Goal: Information Seeking & Learning: Learn about a topic

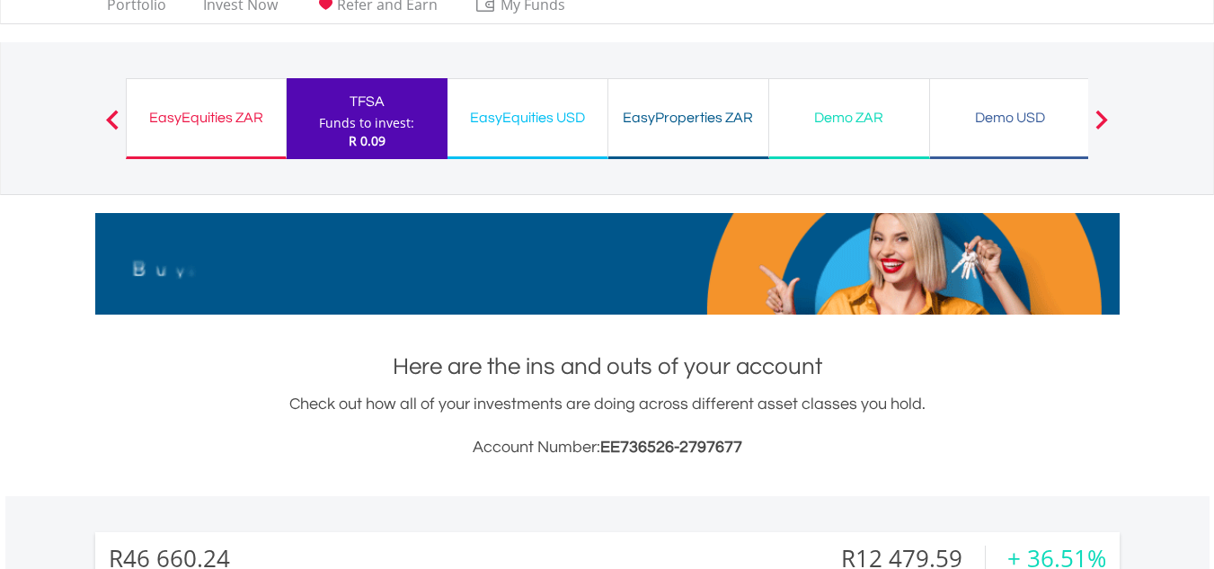
scroll to position [75, 0]
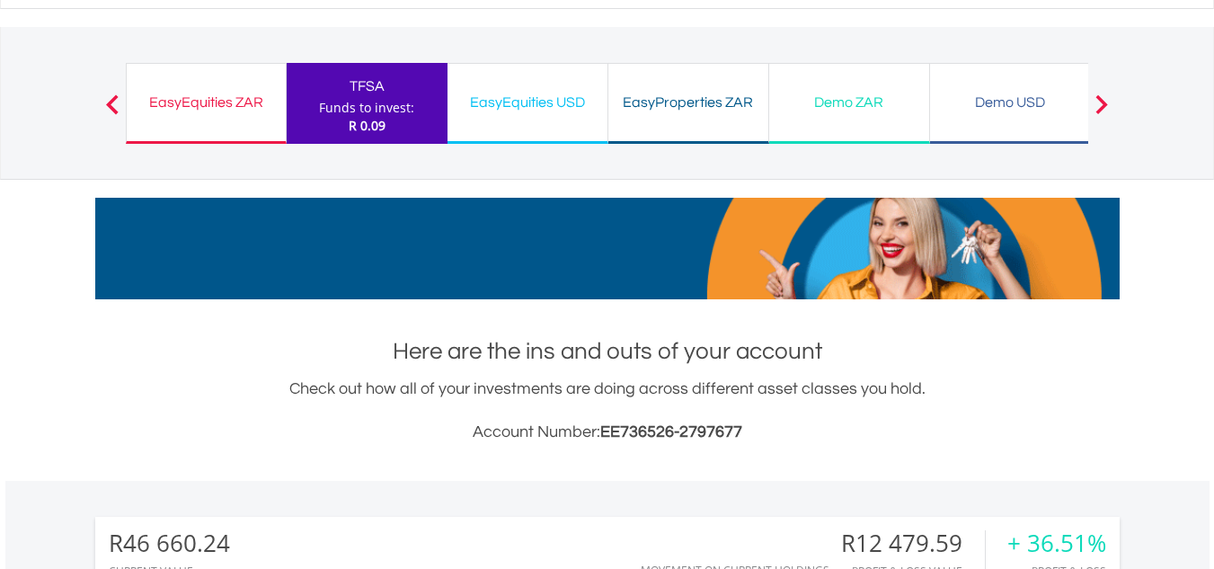
drag, startPoint x: 1226, startPoint y: 149, endPoint x: 1226, endPoint y: 217, distance: 68.3
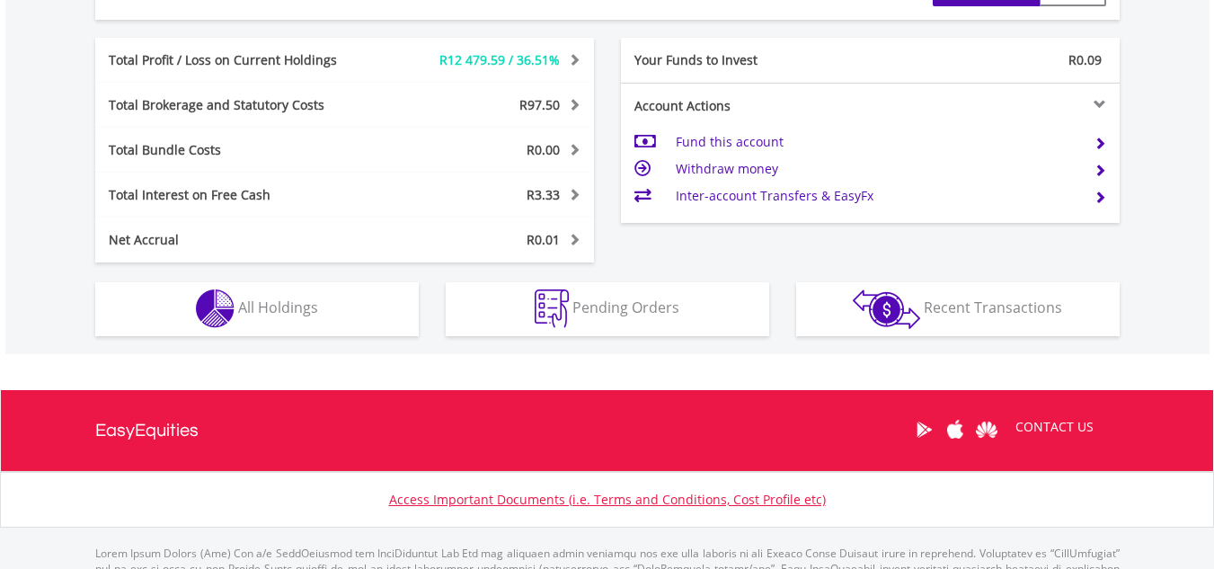
scroll to position [909, 0]
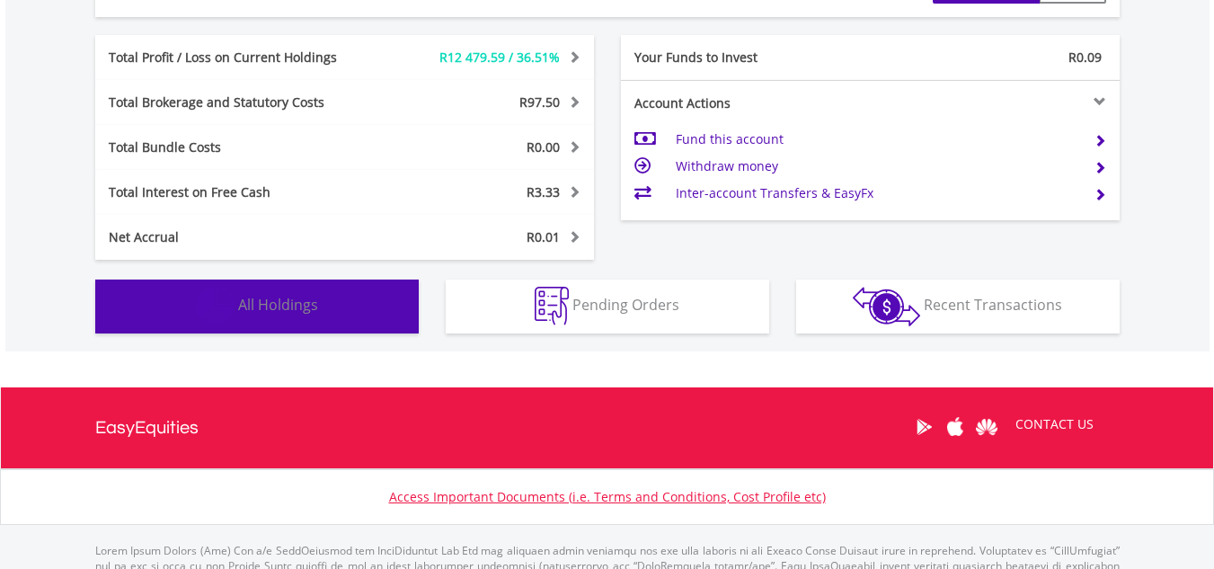
click at [305, 318] on button "Holdings All Holdings" at bounding box center [256, 306] width 323 height 54
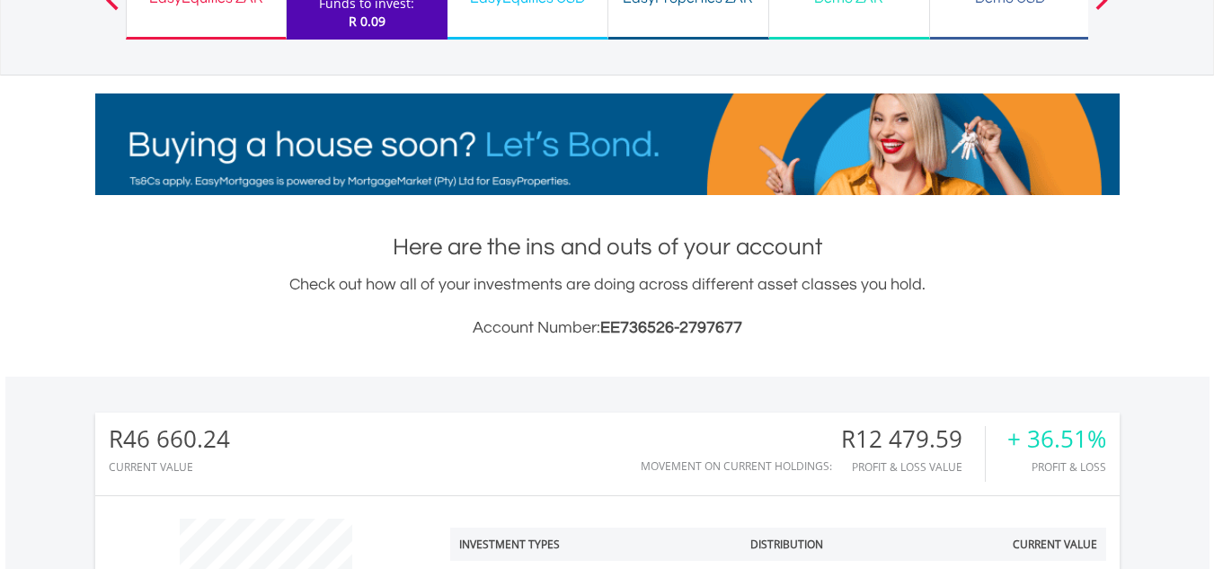
scroll to position [0, 0]
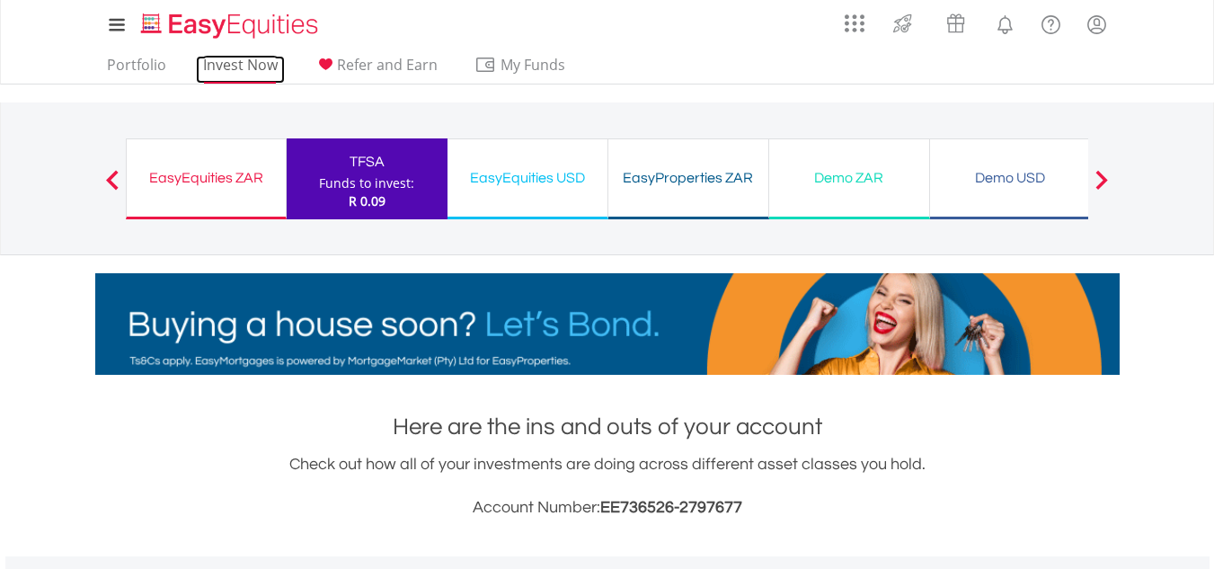
click at [244, 56] on link "Invest Now" at bounding box center [240, 70] width 89 height 28
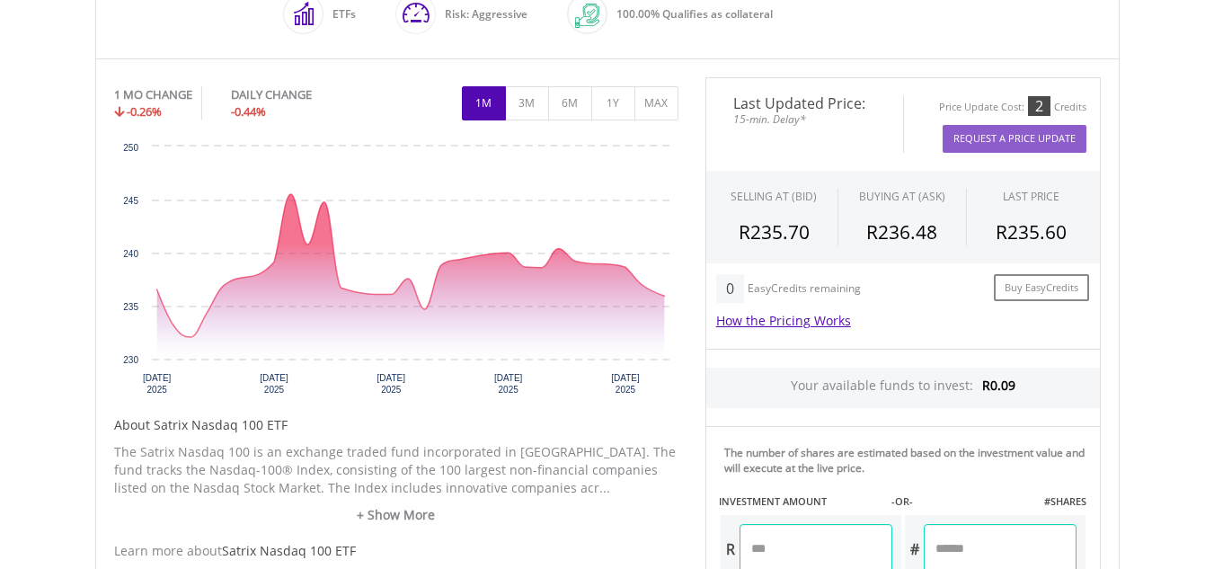
scroll to position [520, 0]
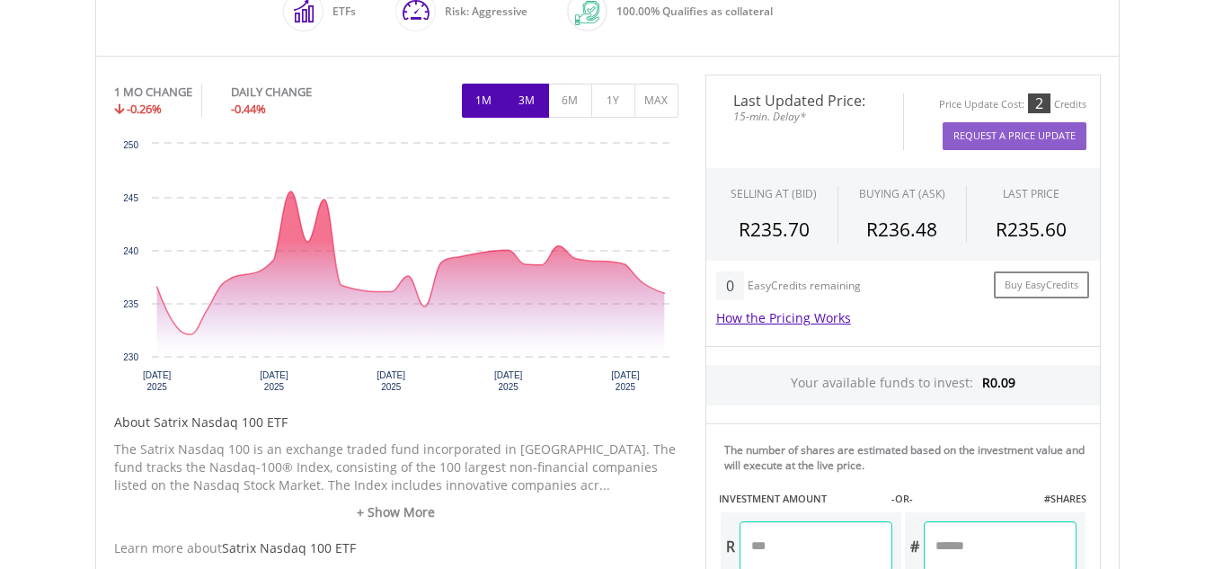
click at [534, 114] on button "3M" at bounding box center [527, 101] width 44 height 34
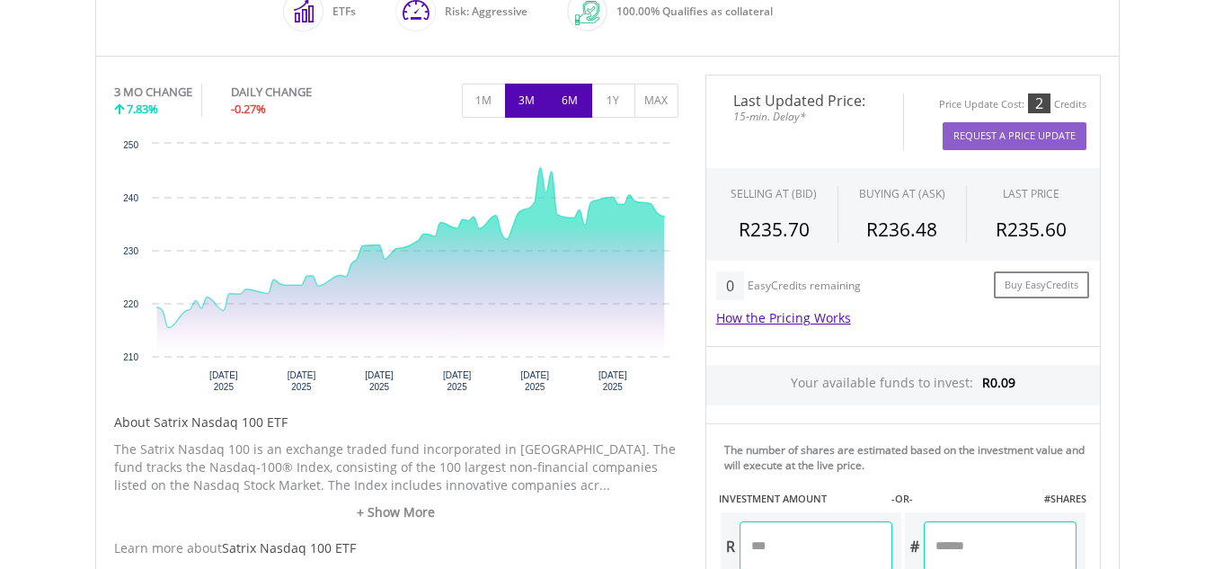
click at [562, 111] on button "6M" at bounding box center [570, 101] width 44 height 34
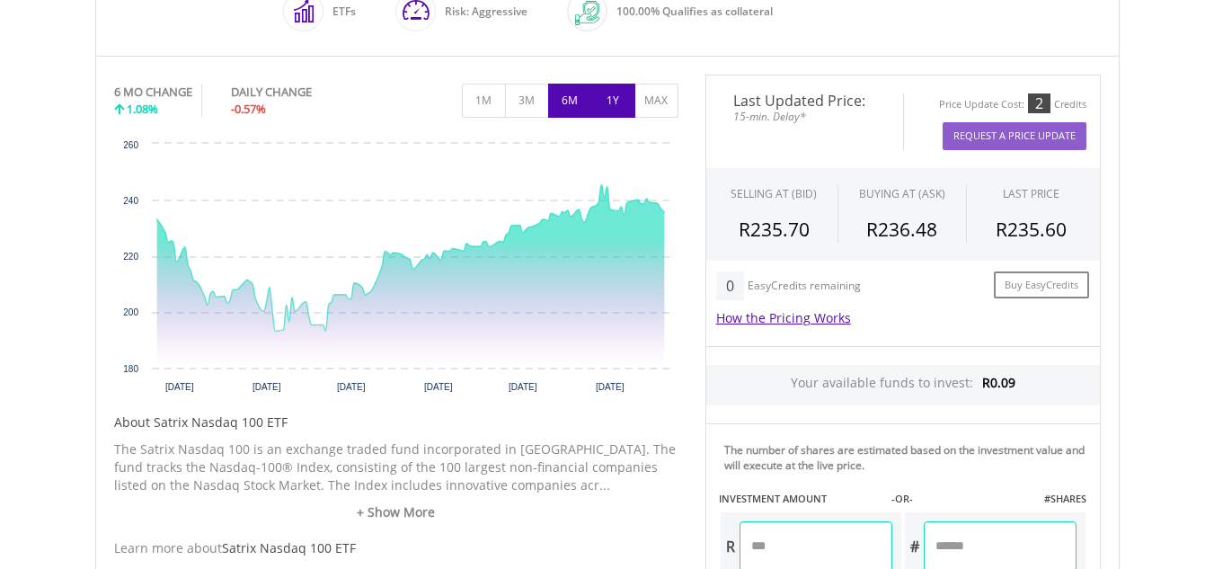
click at [596, 104] on button "1Y" at bounding box center [613, 101] width 44 height 34
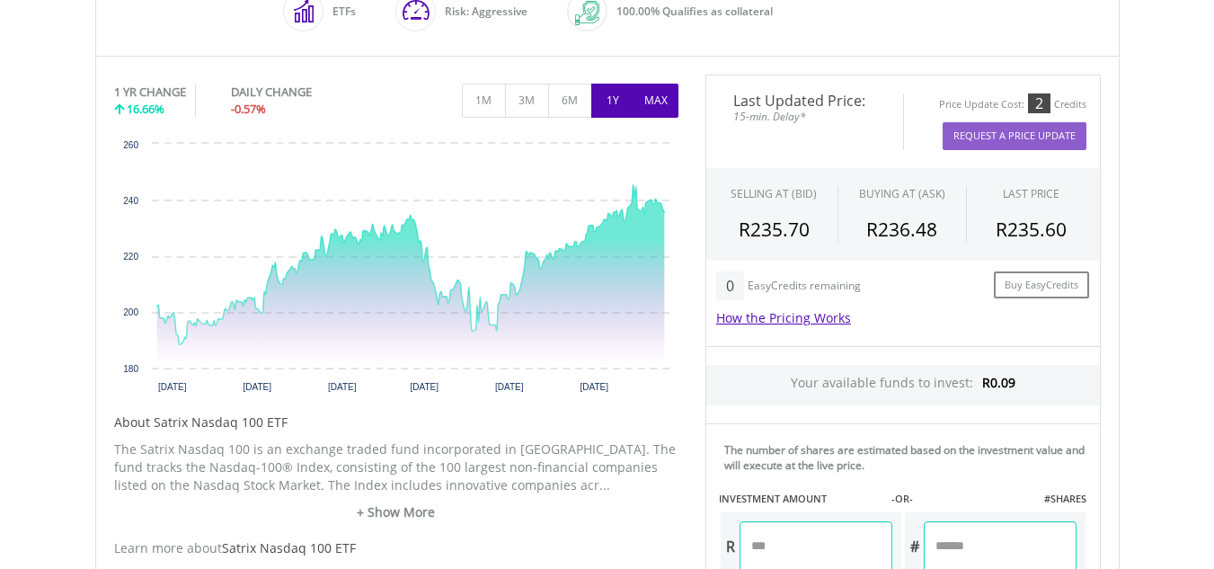
click at [640, 98] on button "MAX" at bounding box center [656, 101] width 44 height 34
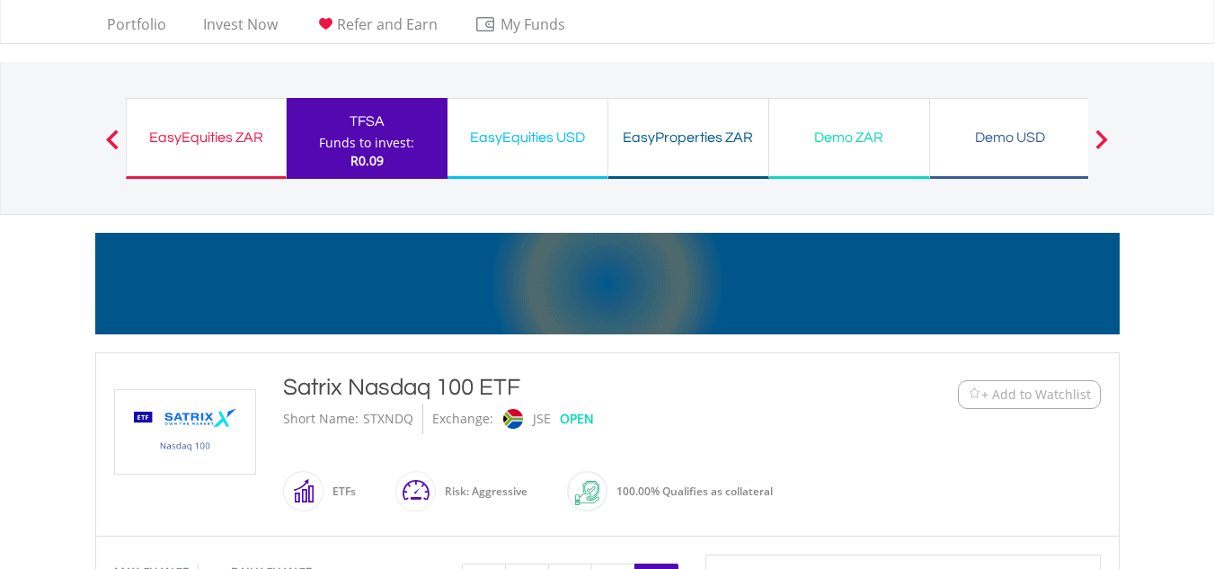
scroll to position [43, 0]
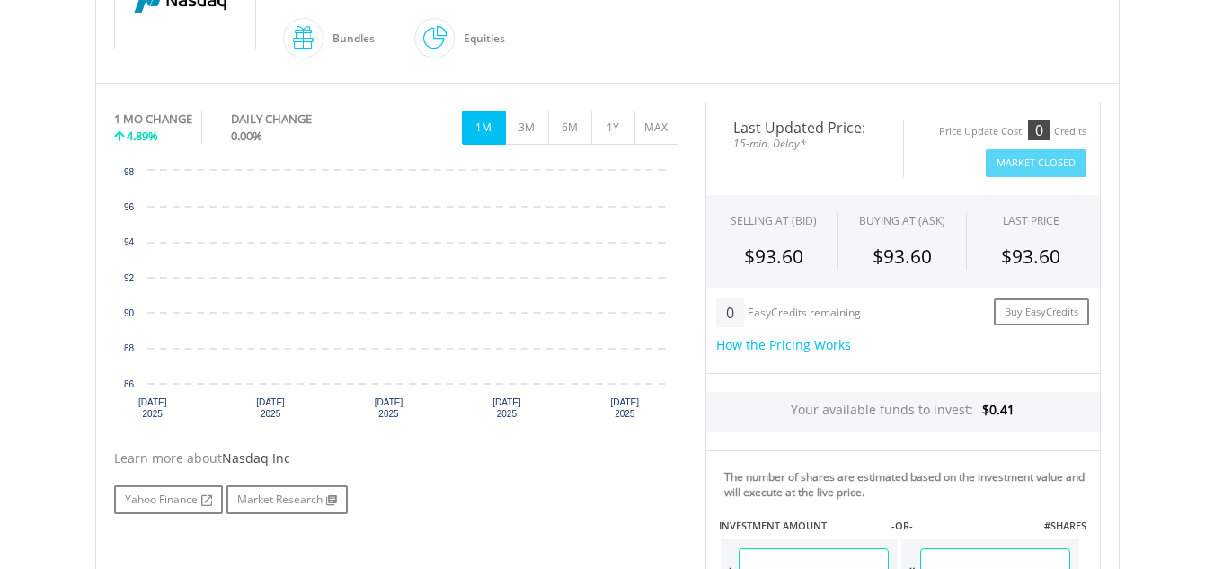
scroll to position [479, 0]
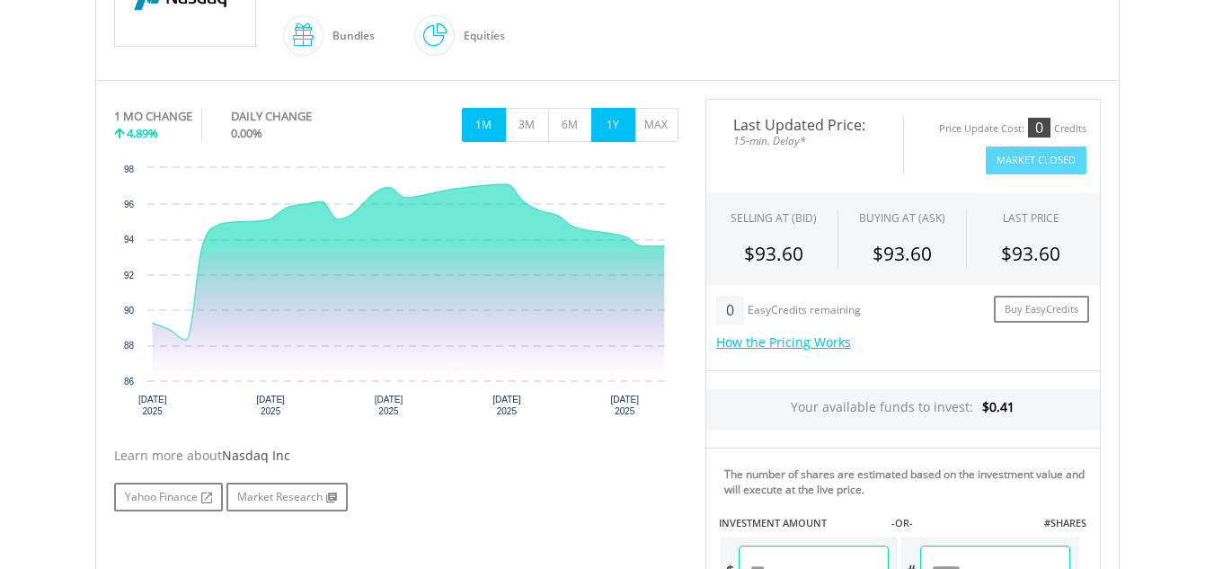
click at [620, 130] on button "1Y" at bounding box center [613, 125] width 44 height 34
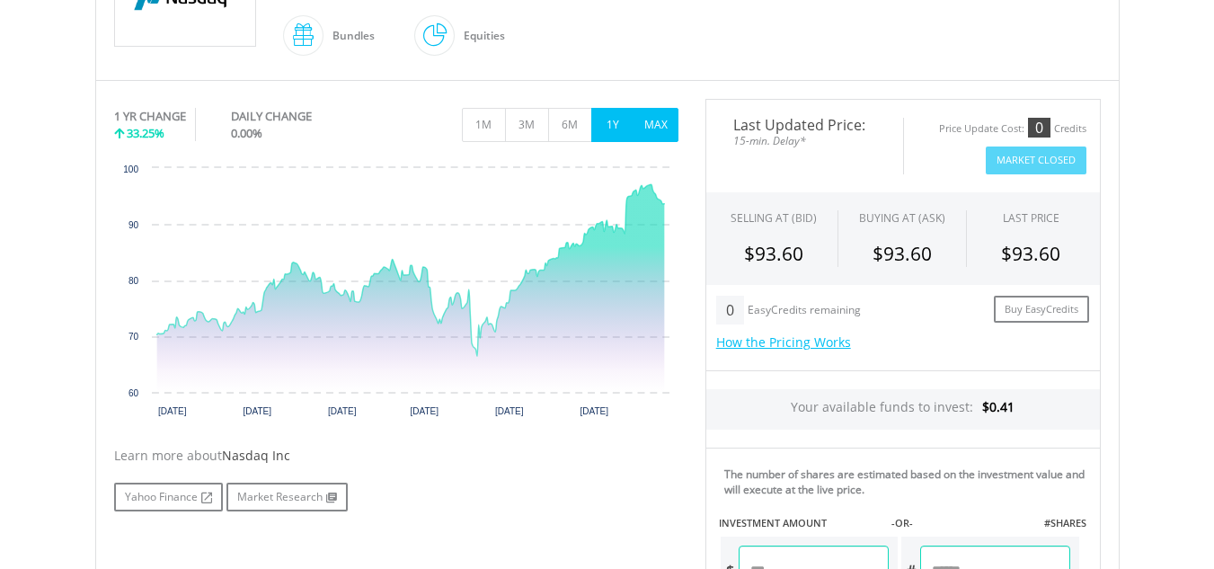
click at [653, 131] on button "MAX" at bounding box center [656, 125] width 44 height 34
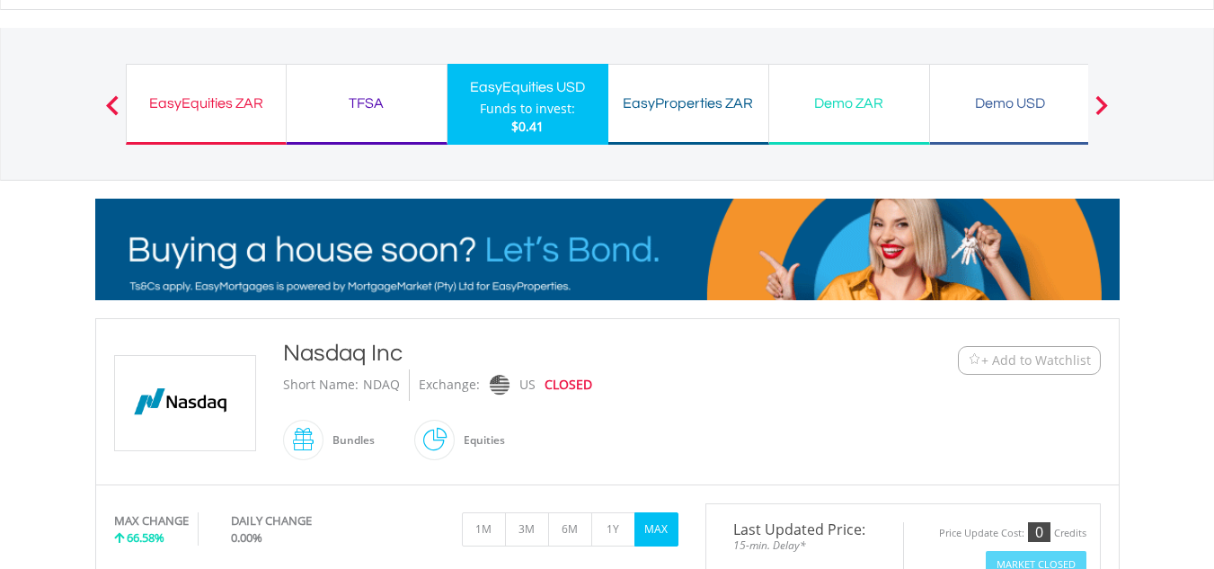
scroll to position [0, 0]
